Goal: Contribute content

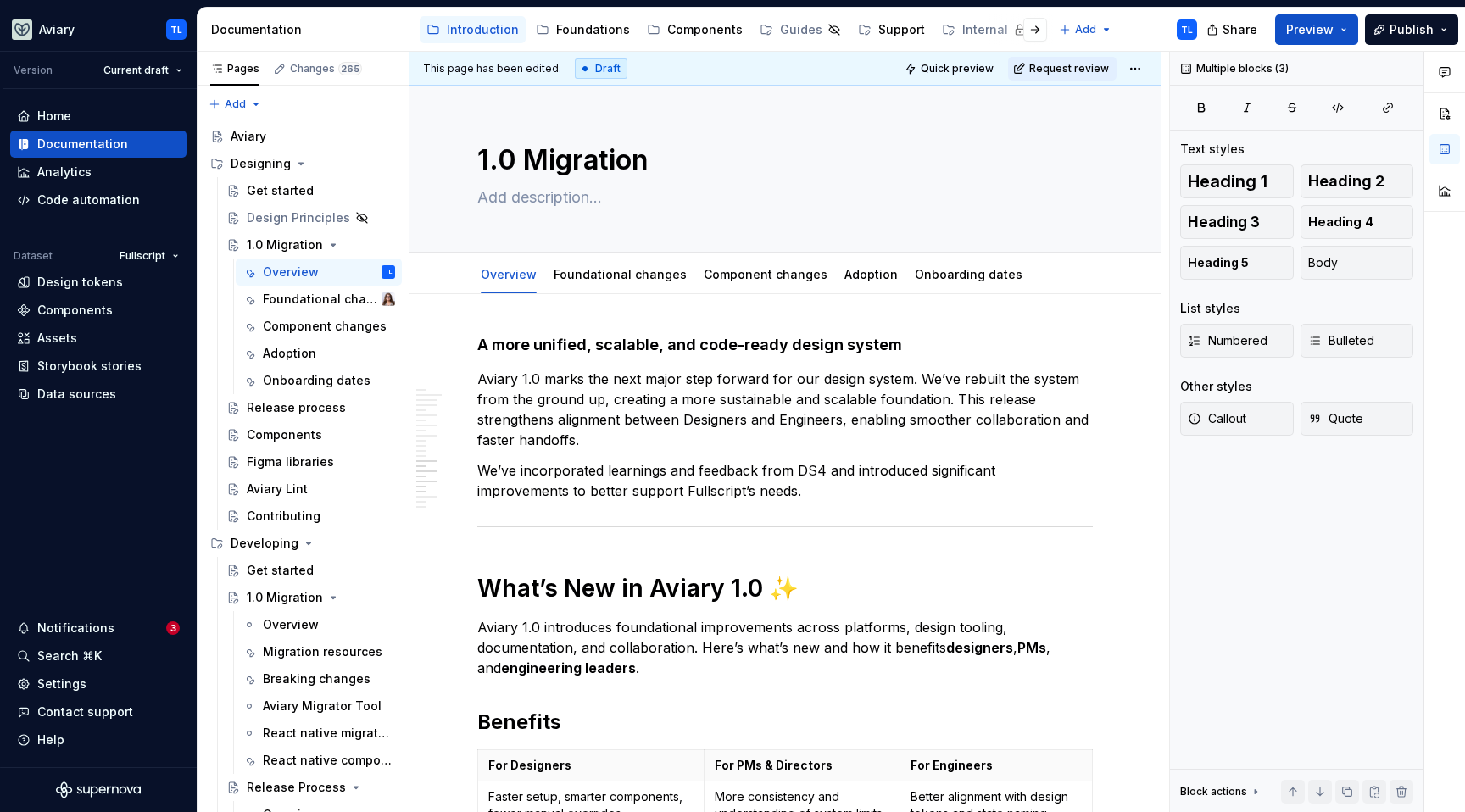
scroll to position [2008, 0]
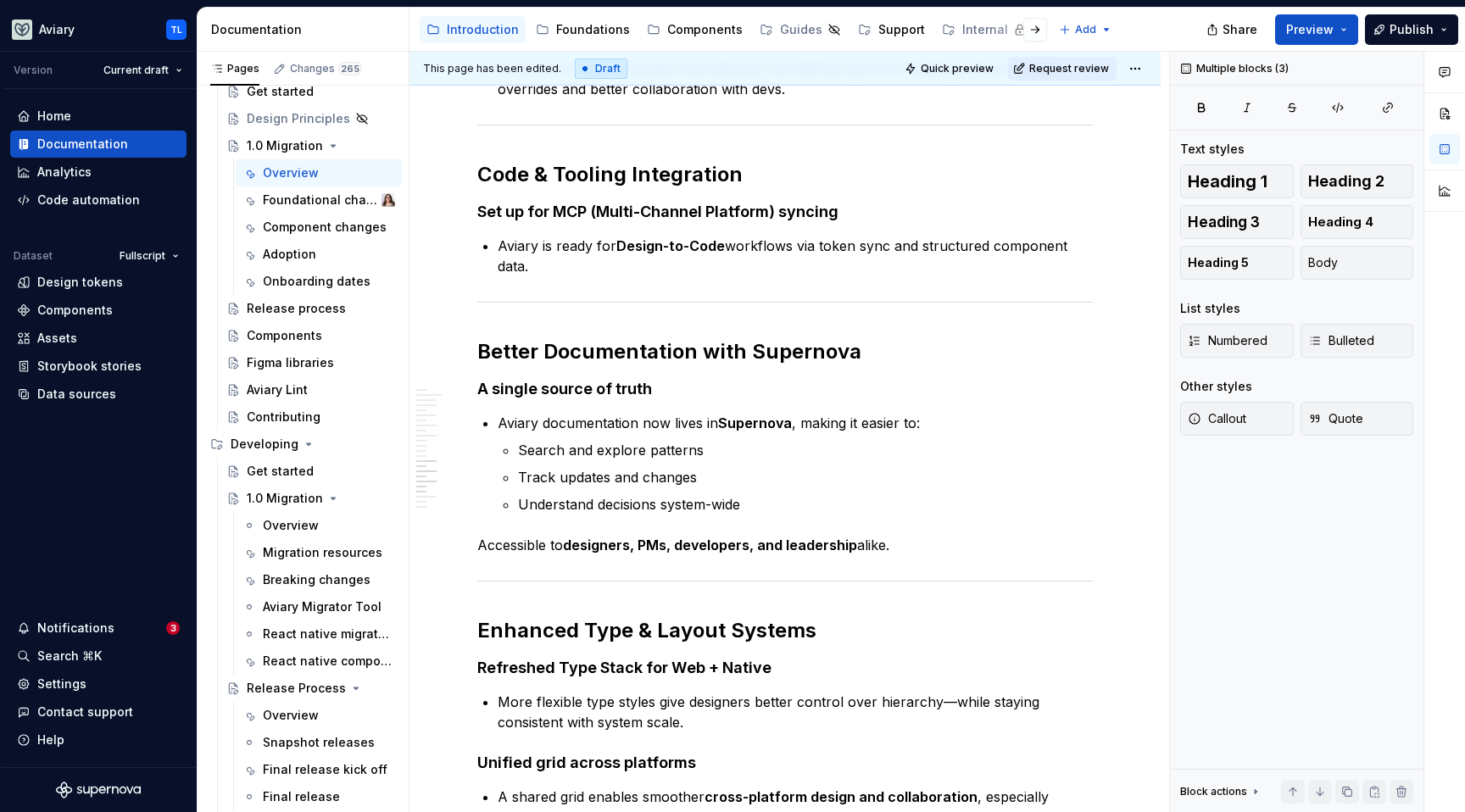
type textarea "*"
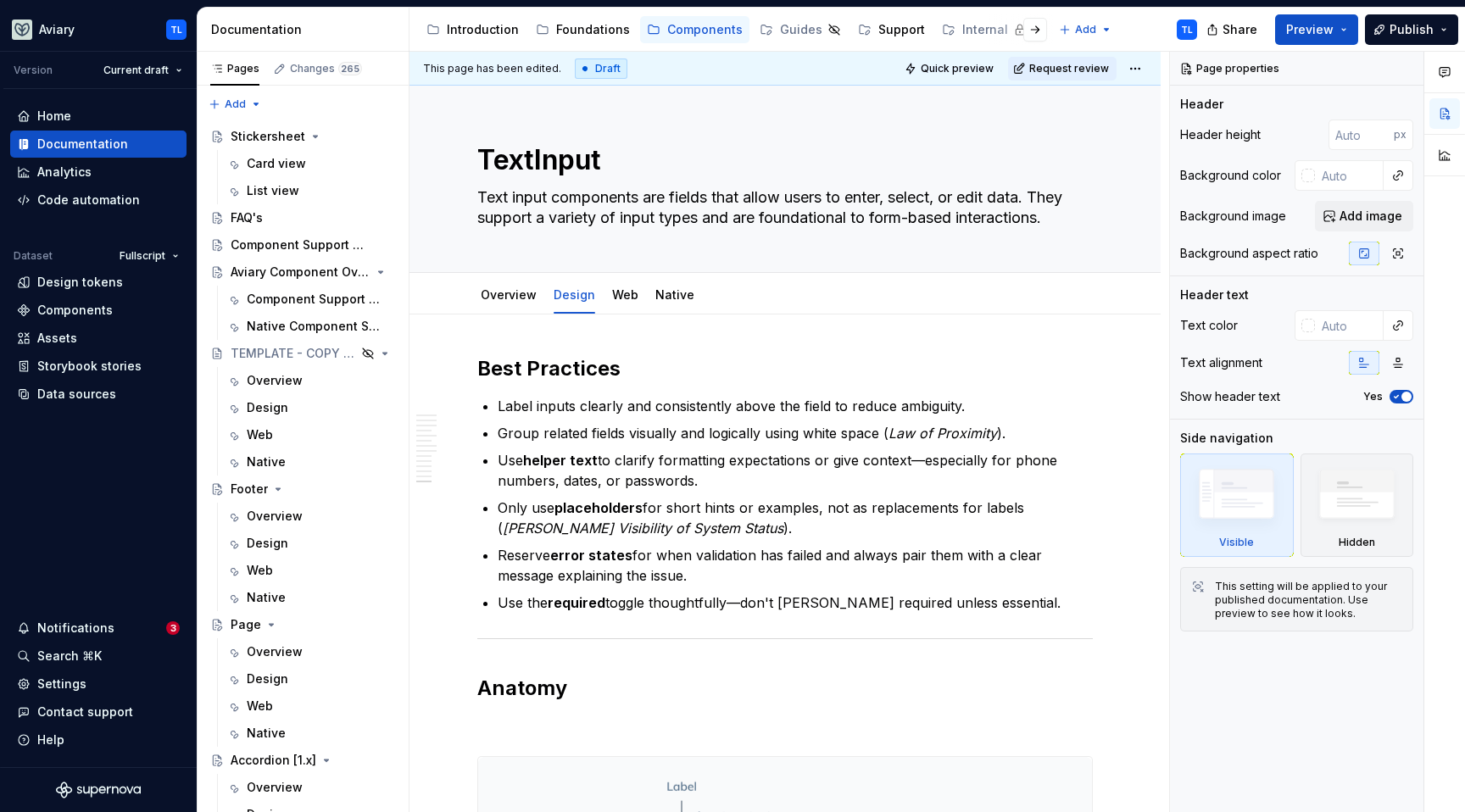
scroll to position [4375, 0]
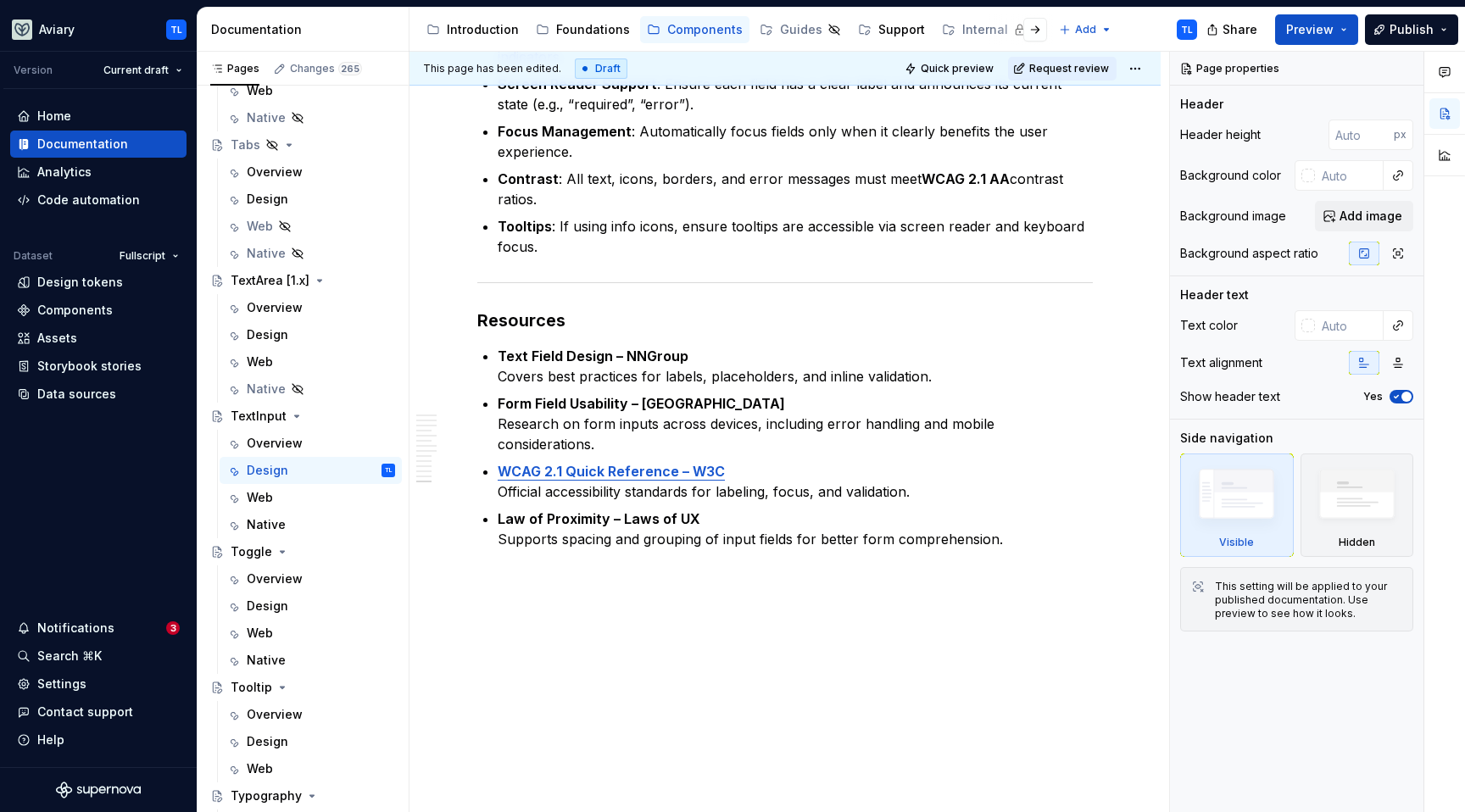
type textarea "*"
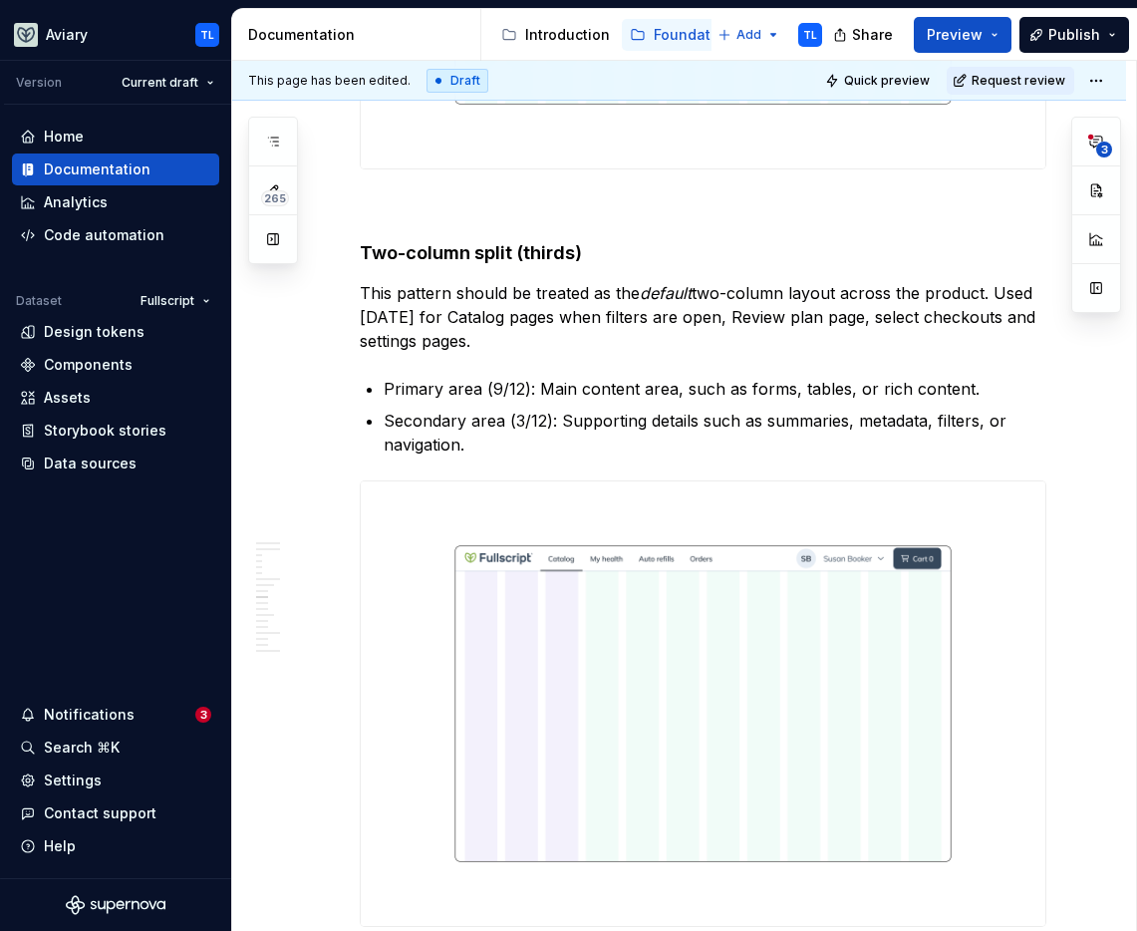
scroll to position [3299, 0]
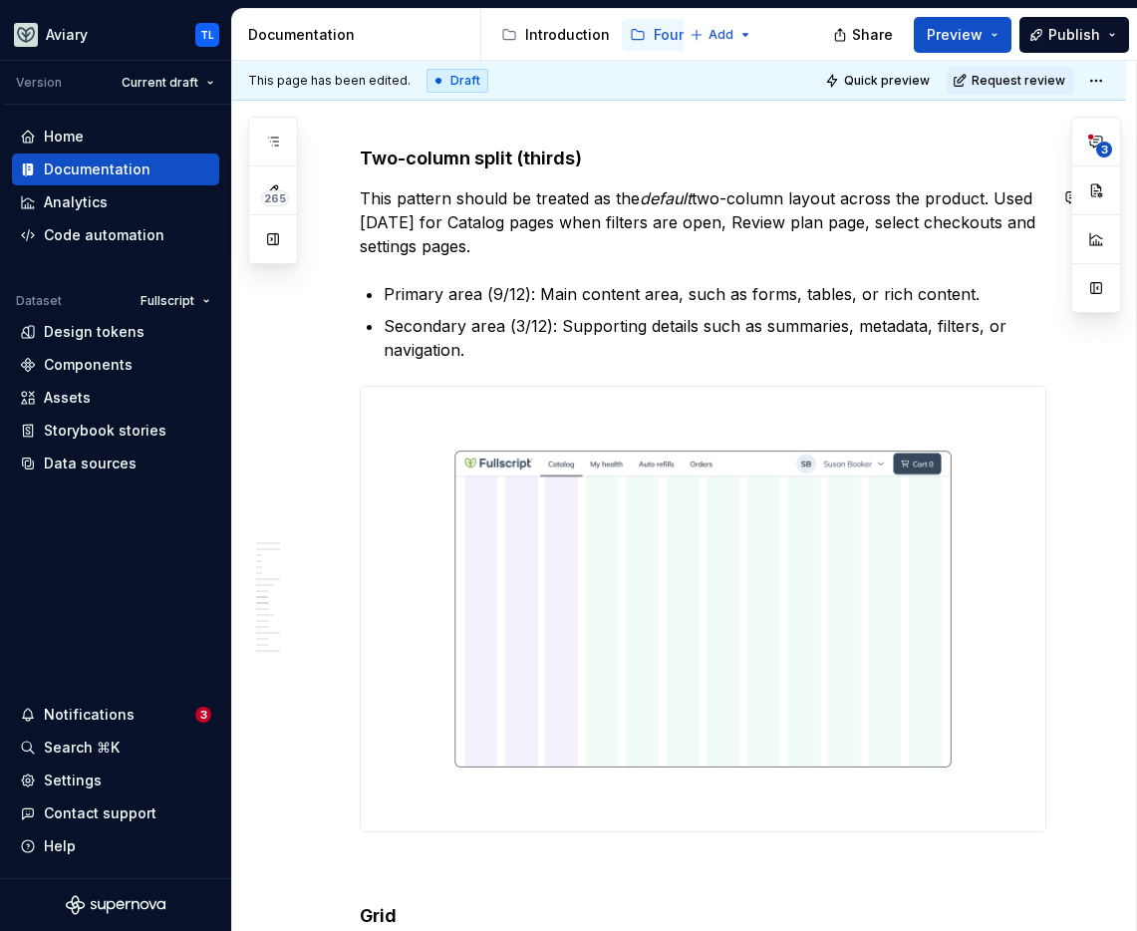
type textarea "*"
